Goal: Consume media (video, audio)

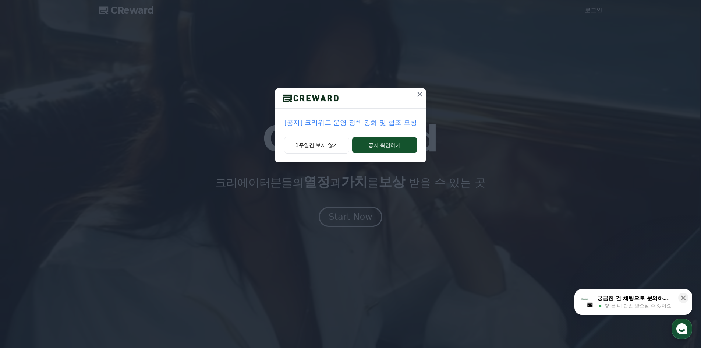
click at [345, 123] on p "[공지] 크리워드 운영 정책 강화 및 협조 요청" at bounding box center [350, 122] width 133 height 10
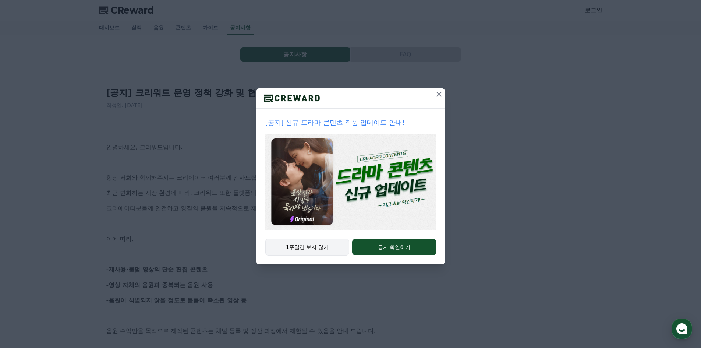
click at [308, 240] on button "1주일간 보지 않기" at bounding box center [307, 247] width 84 height 17
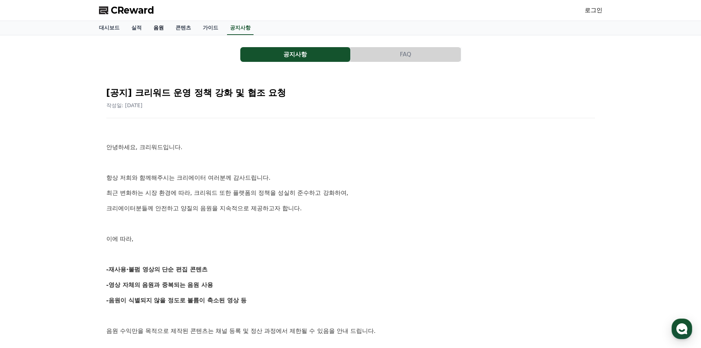
click at [157, 30] on link "음원" at bounding box center [159, 28] width 22 height 14
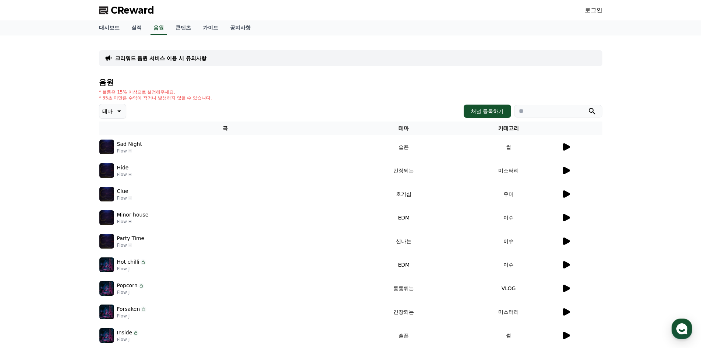
click at [564, 147] on icon at bounding box center [566, 146] width 7 height 7
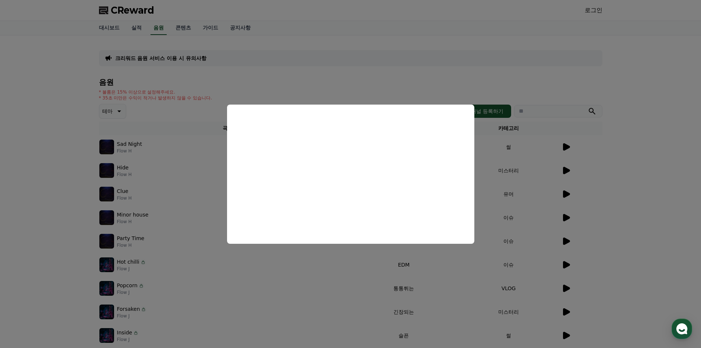
click at [329, 253] on button "close modal" at bounding box center [350, 174] width 701 height 348
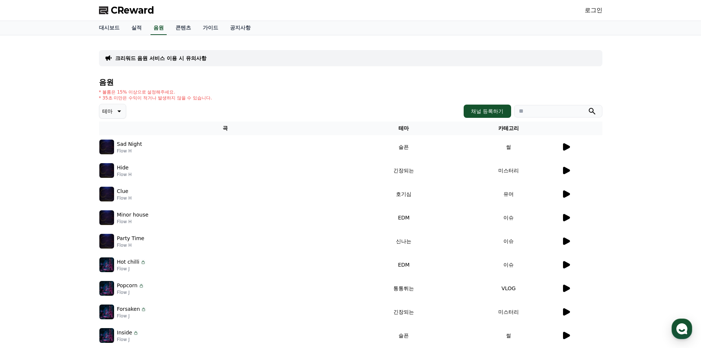
click at [564, 193] on icon at bounding box center [566, 193] width 7 height 7
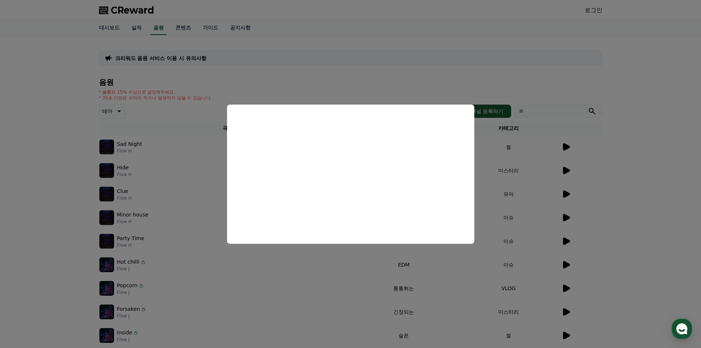
click at [324, 260] on button "close modal" at bounding box center [350, 174] width 701 height 348
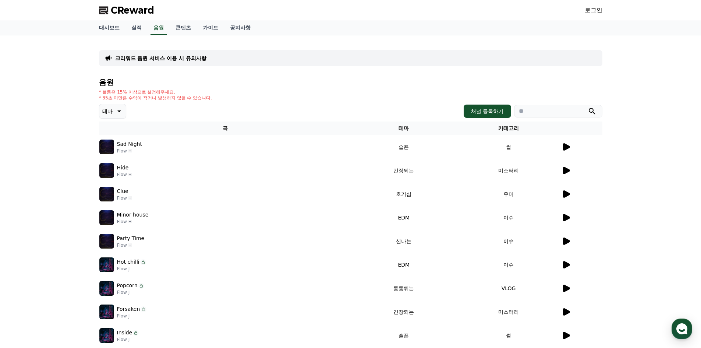
click at [564, 216] on icon at bounding box center [566, 217] width 7 height 7
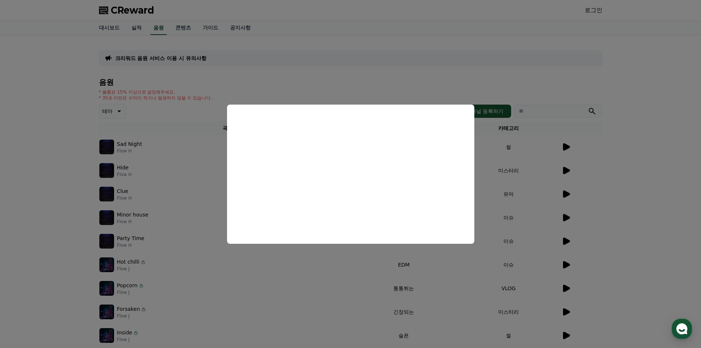
click at [399, 257] on button "close modal" at bounding box center [350, 174] width 701 height 348
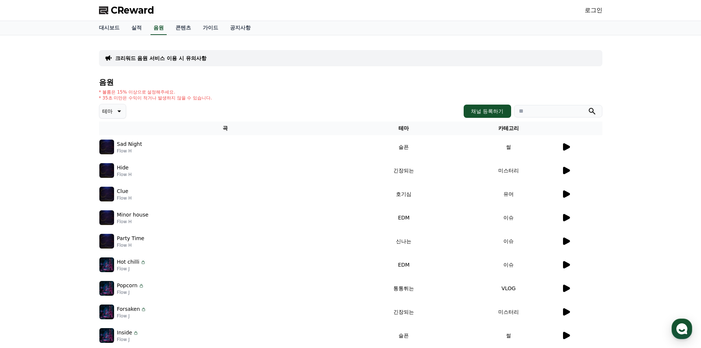
click at [567, 240] on icon at bounding box center [566, 240] width 7 height 7
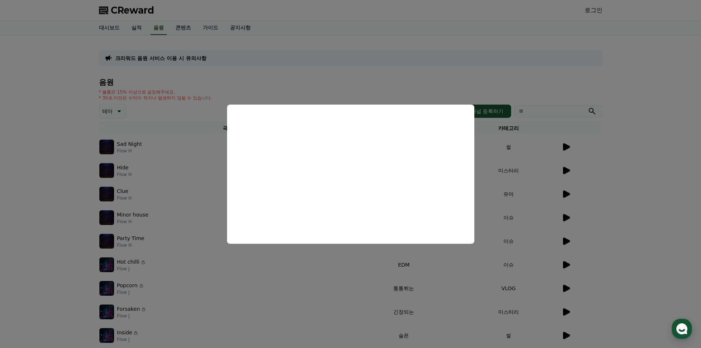
click at [287, 283] on button "close modal" at bounding box center [350, 174] width 701 height 348
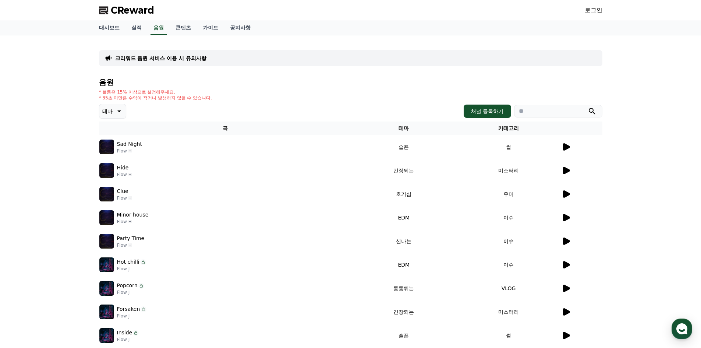
click at [569, 288] on icon at bounding box center [566, 288] width 7 height 7
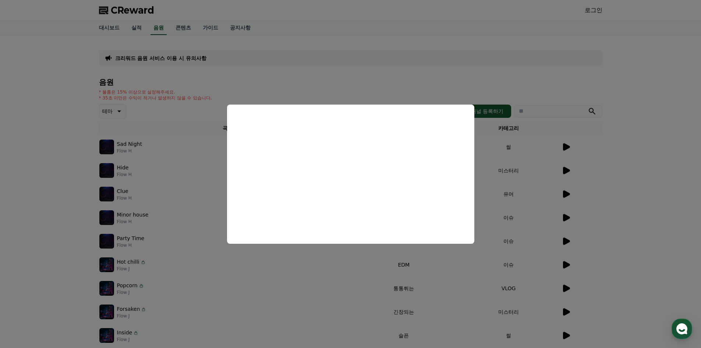
click at [315, 281] on button "close modal" at bounding box center [350, 174] width 701 height 348
click at [566, 332] on icon at bounding box center [566, 335] width 7 height 7
click at [345, 251] on button "close modal" at bounding box center [350, 174] width 701 height 348
